Goal: Information Seeking & Learning: Learn about a topic

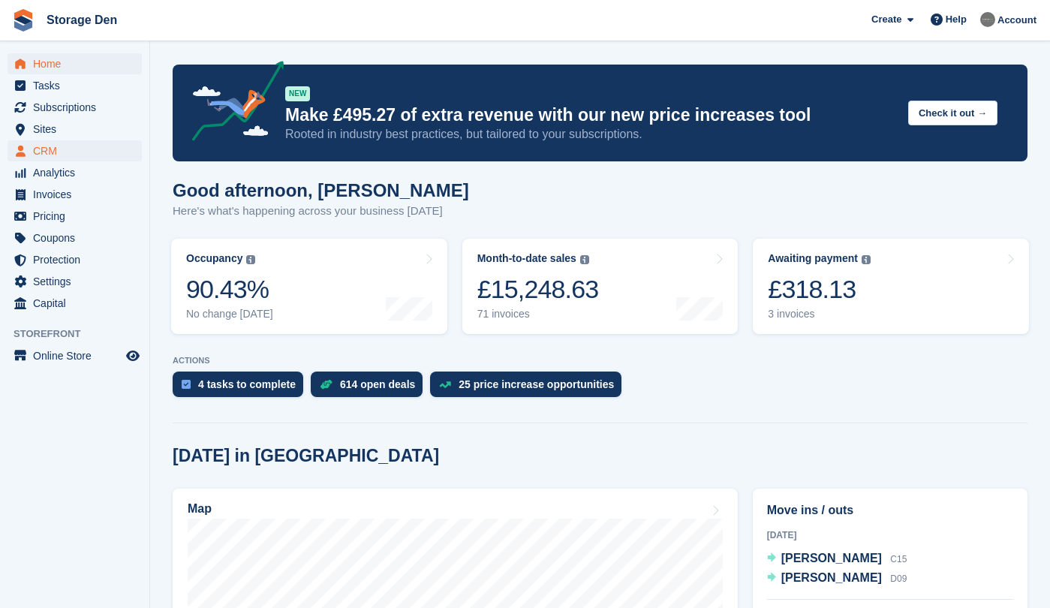
click at [84, 158] on span "CRM" at bounding box center [78, 150] width 90 height 21
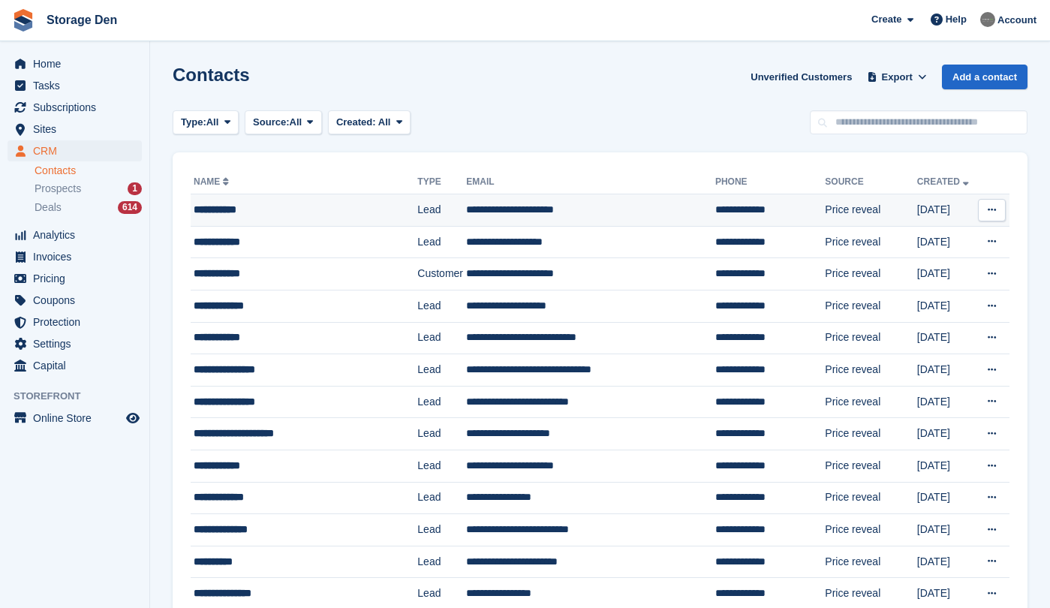
click at [251, 212] on div "**********" at bounding box center [298, 210] width 209 height 16
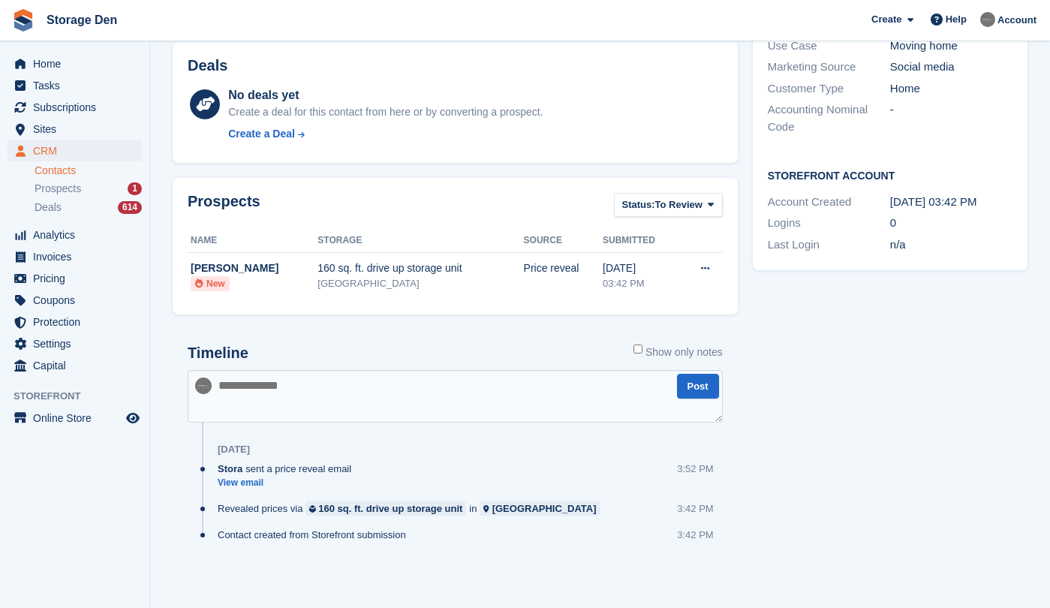
scroll to position [347, 0]
click at [242, 480] on link "View email" at bounding box center [288, 483] width 141 height 13
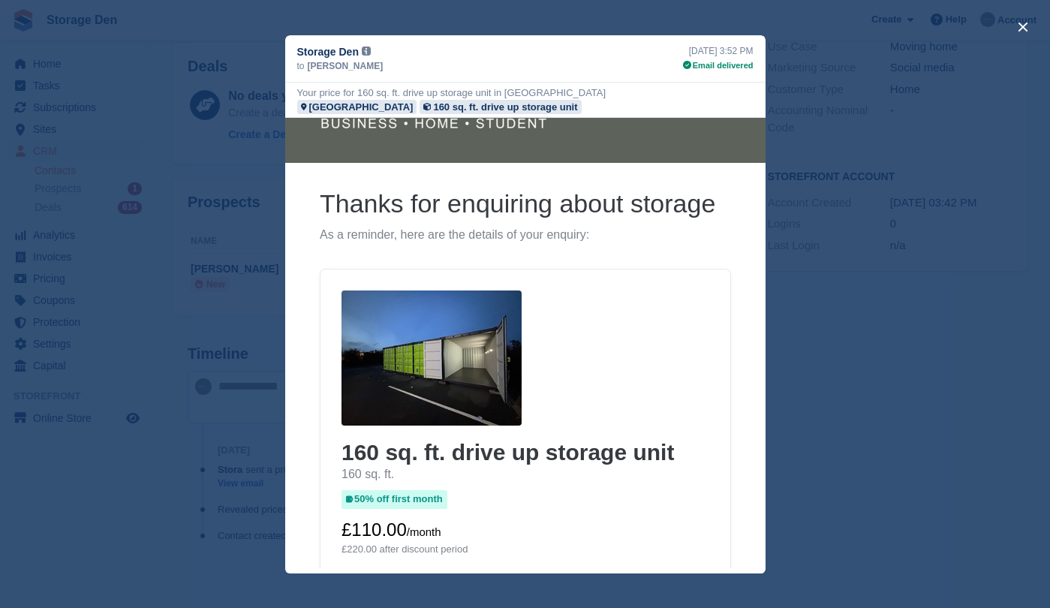
scroll to position [58, 0]
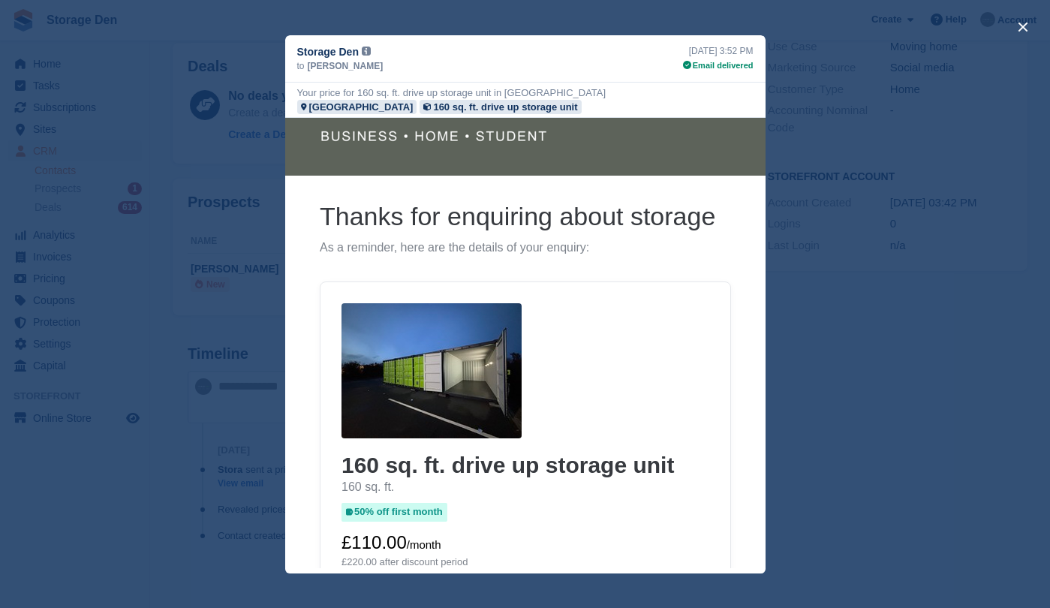
click at [472, 344] on img at bounding box center [431, 370] width 180 height 135
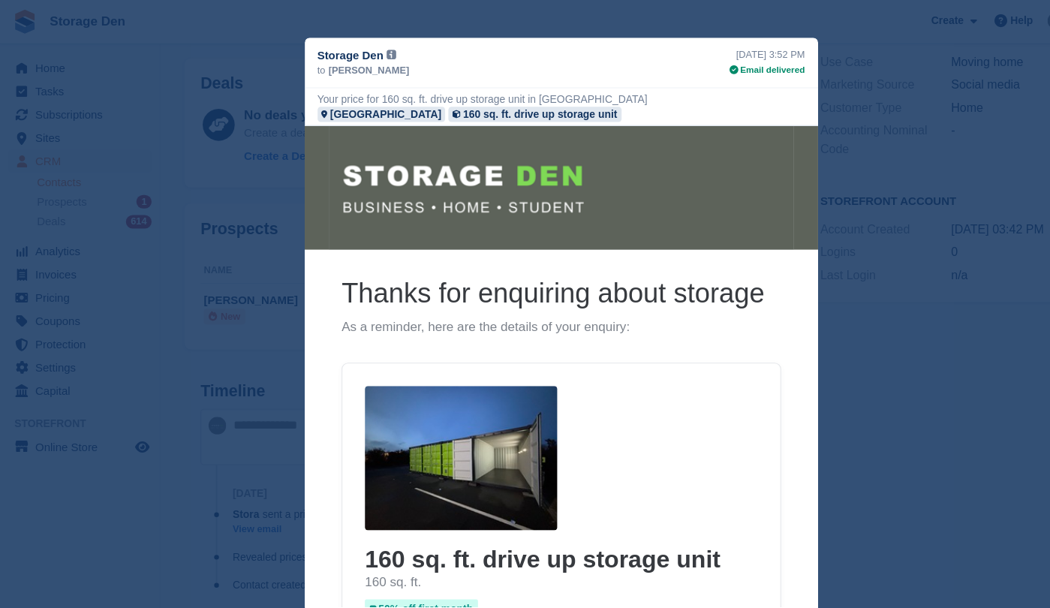
scroll to position [78, 0]
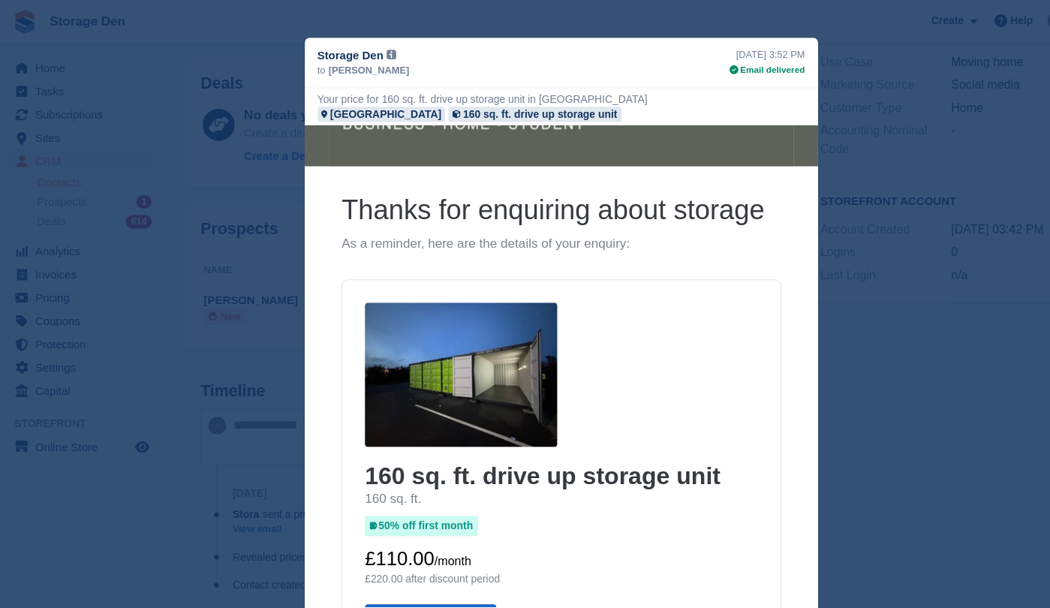
click at [833, 90] on div "close" at bounding box center [525, 304] width 1050 height 608
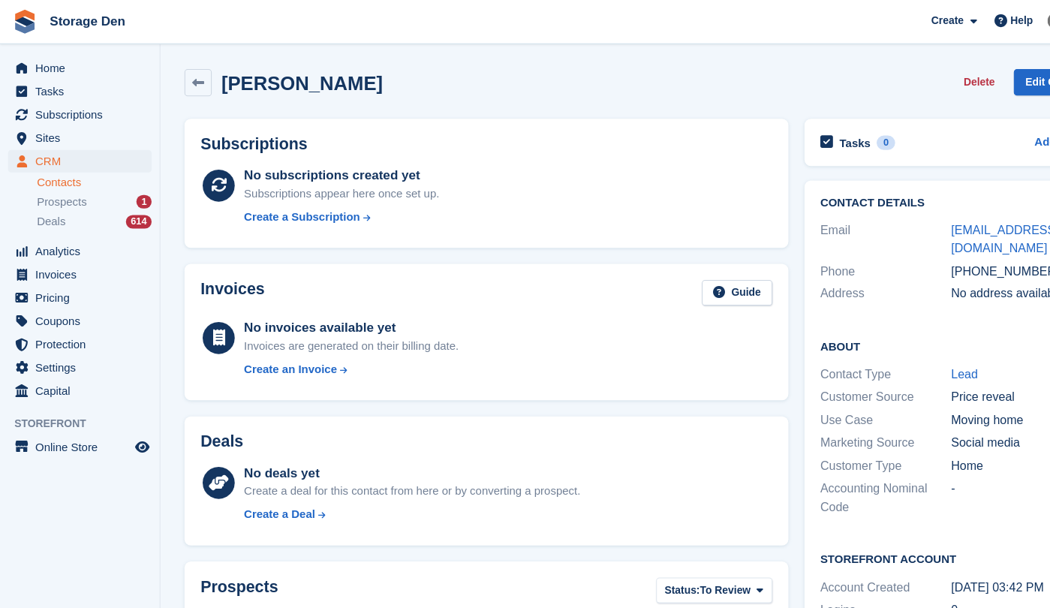
scroll to position [0, 0]
click at [78, 186] on span "Prospects" at bounding box center [58, 189] width 47 height 14
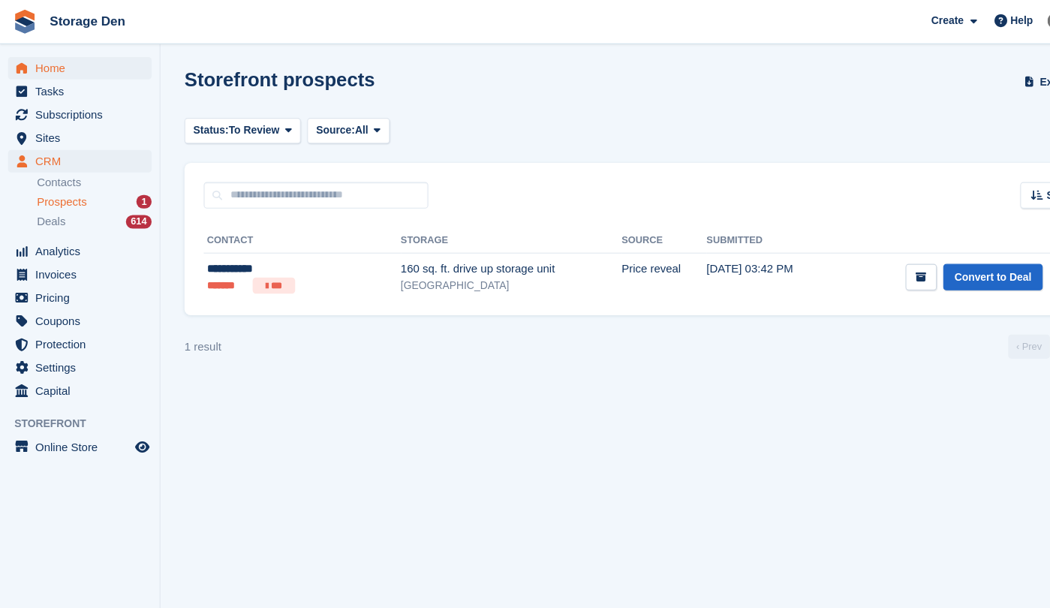
click at [83, 63] on span "Home" at bounding box center [78, 63] width 90 height 21
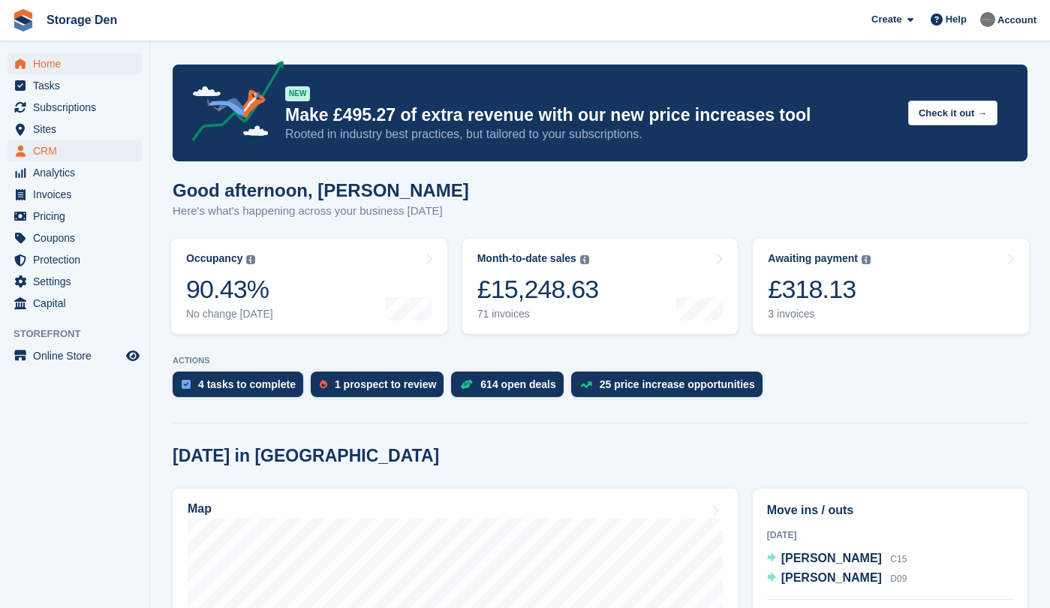
click at [92, 151] on span "CRM" at bounding box center [78, 150] width 90 height 21
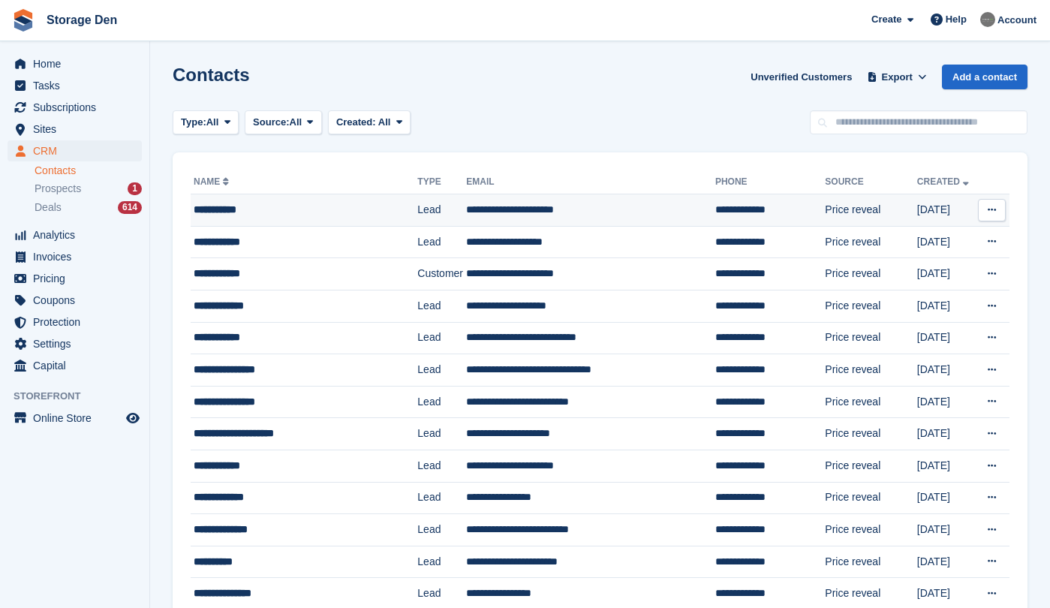
click at [375, 209] on div "**********" at bounding box center [298, 210] width 209 height 16
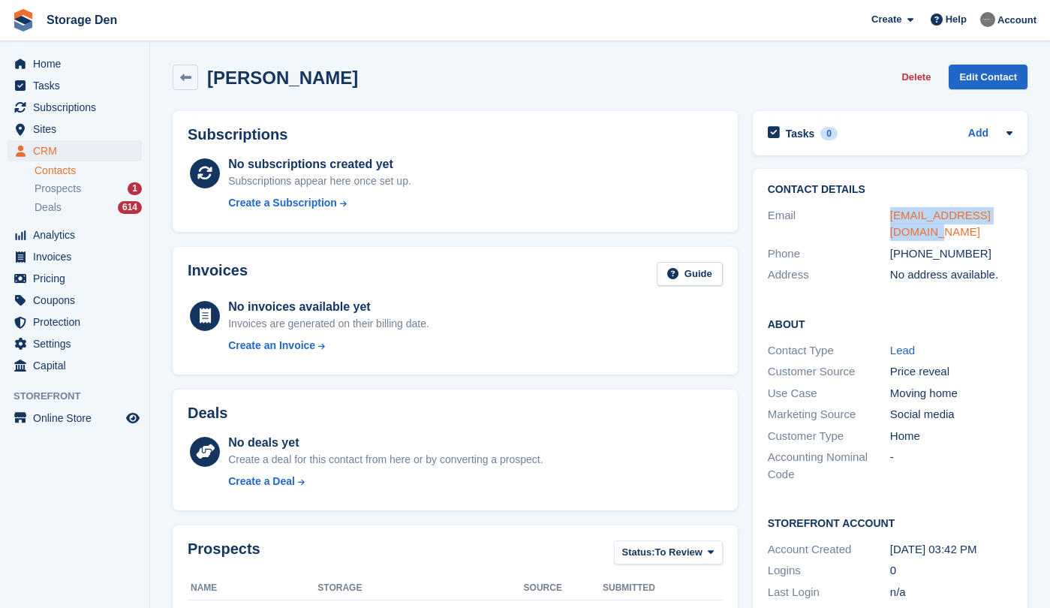
drag, startPoint x: 926, startPoint y: 230, endPoint x: 890, endPoint y: 213, distance: 39.6
click at [890, 213] on div "walkermark67@icloud.com" at bounding box center [951, 224] width 122 height 34
click at [92, 132] on span "Sites" at bounding box center [78, 129] width 90 height 21
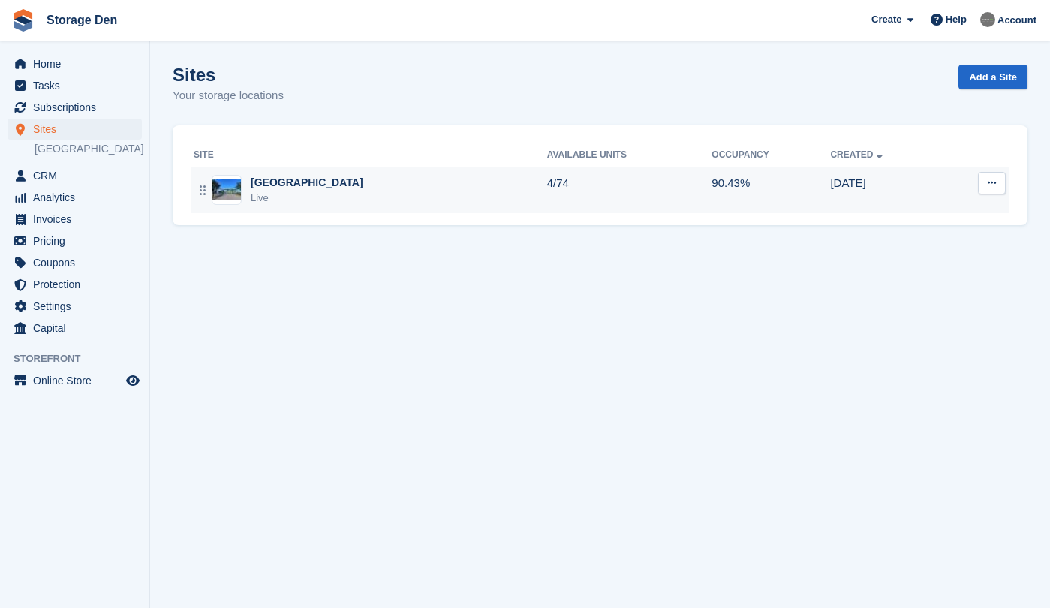
click at [429, 189] on div "Aberdeen Live" at bounding box center [371, 190] width 354 height 31
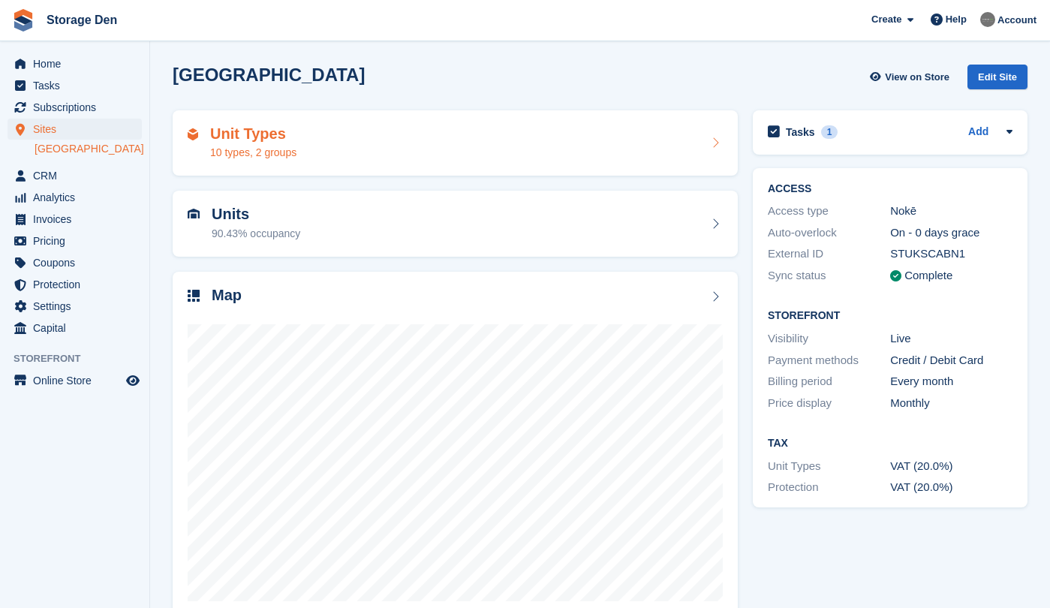
click at [439, 156] on div "Unit Types 10 types, 2 groups" at bounding box center [455, 143] width 535 height 36
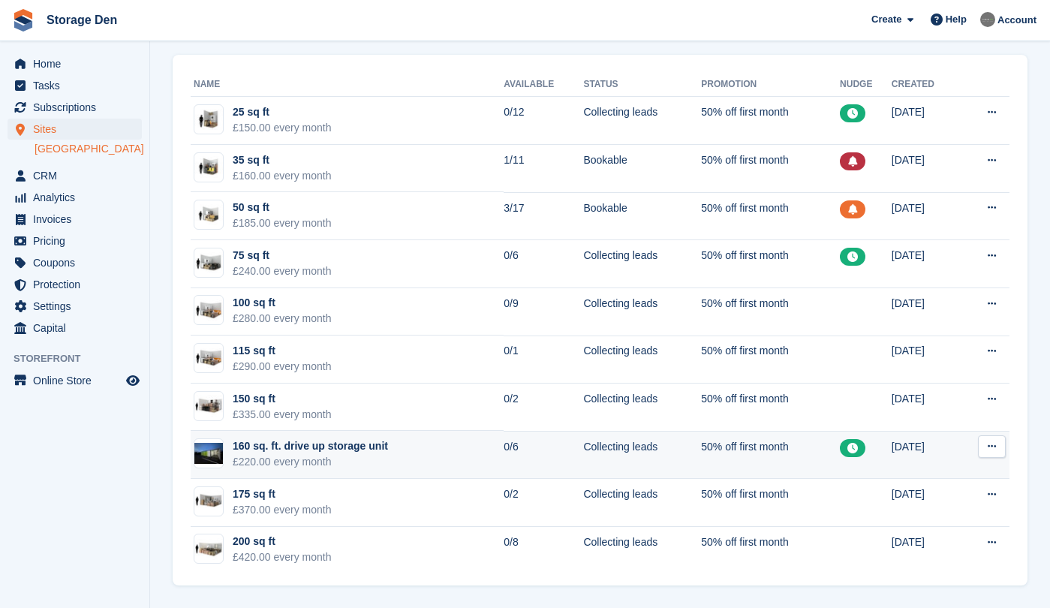
scroll to position [56, 0]
click at [435, 468] on td "160 sq. ft. drive up storage unit £220.00 every month" at bounding box center [347, 455] width 313 height 48
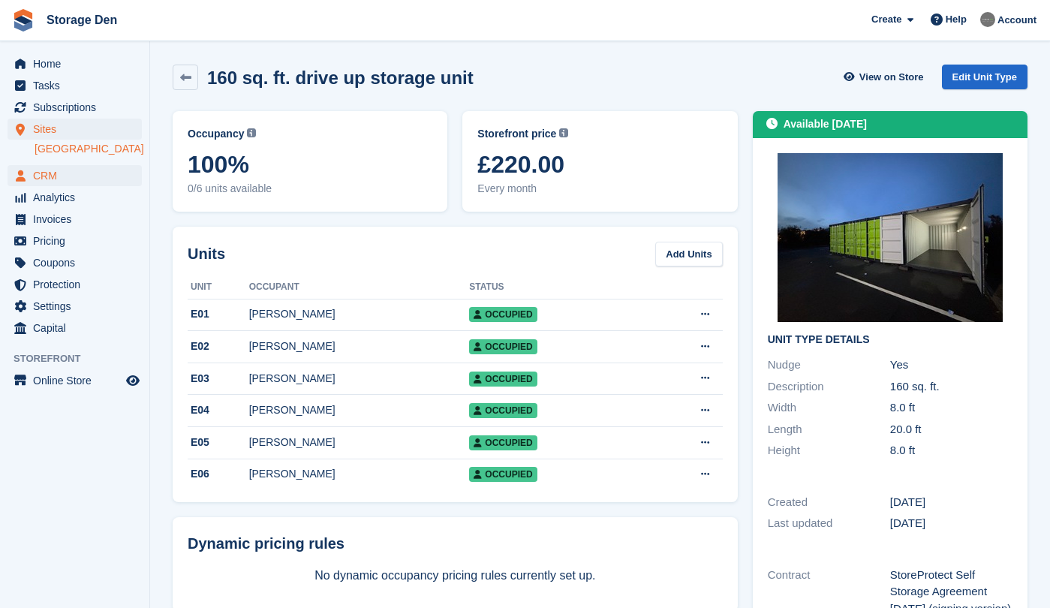
click at [68, 174] on span "CRM" at bounding box center [78, 175] width 90 height 21
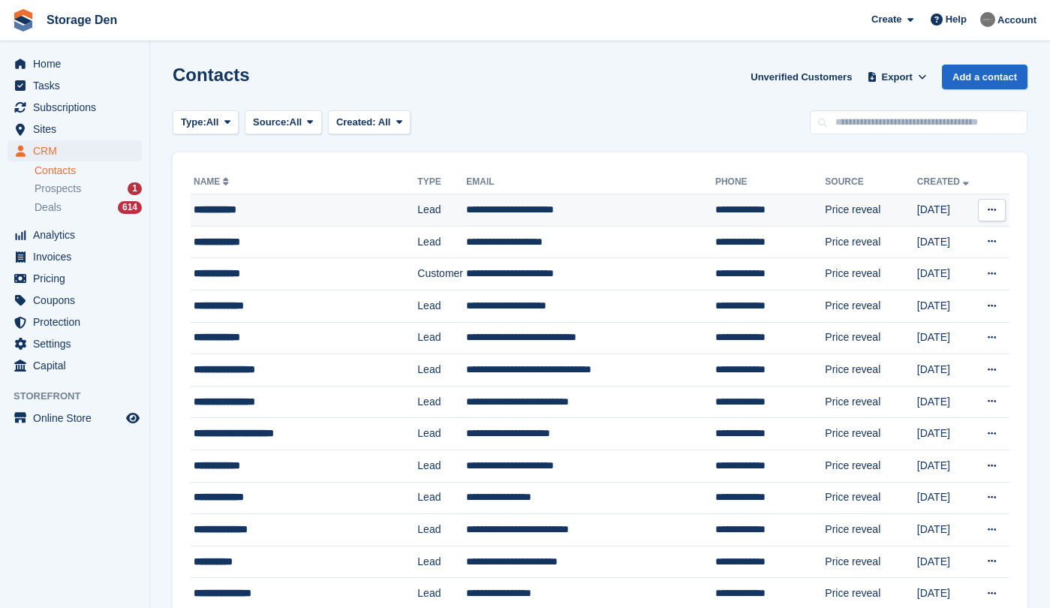
click at [263, 209] on div "**********" at bounding box center [298, 210] width 209 height 16
